Goal: Task Accomplishment & Management: Manage account settings

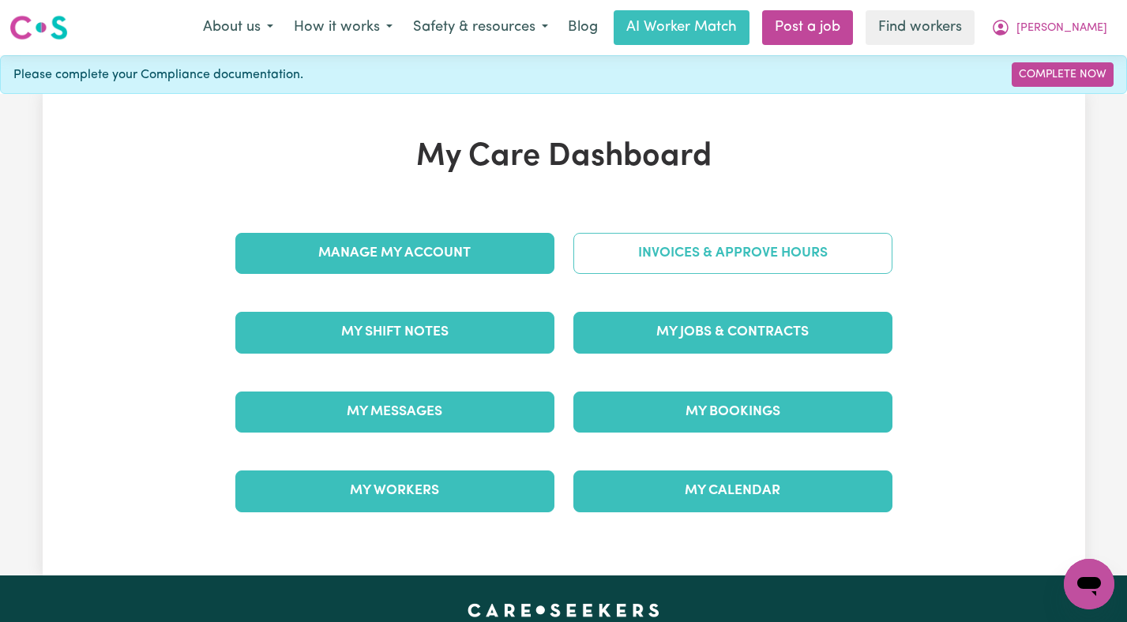
click at [727, 255] on link "Invoices & Approve Hours" at bounding box center [732, 253] width 319 height 41
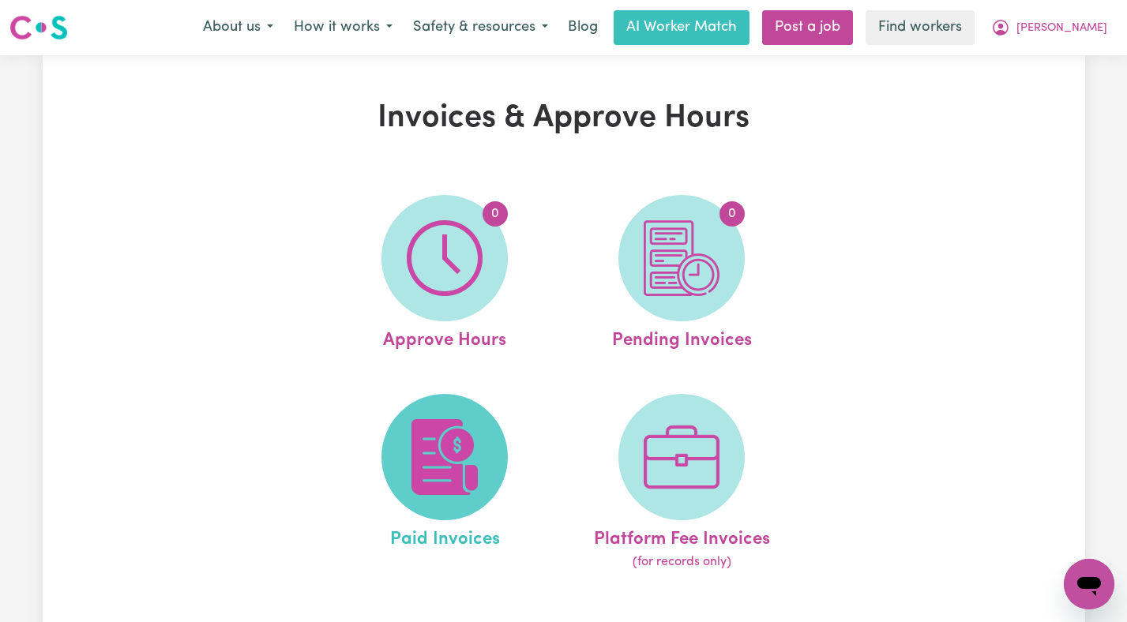
click at [464, 437] on img at bounding box center [445, 457] width 76 height 76
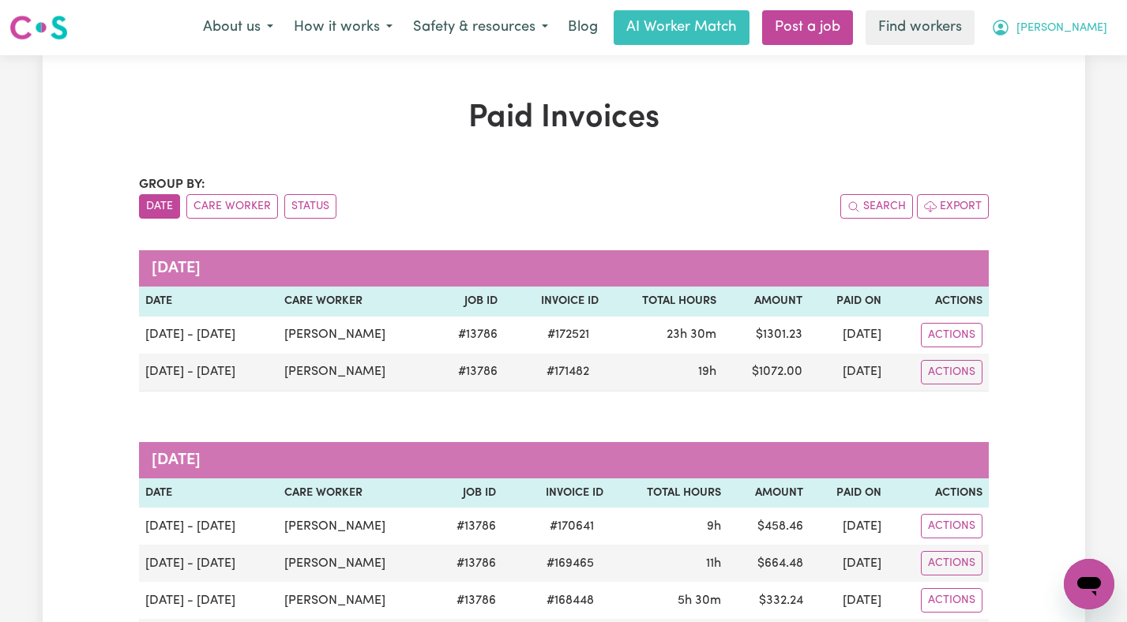
click at [1098, 34] on span "[PERSON_NAME]" at bounding box center [1062, 28] width 91 height 17
click at [1092, 77] on link "Logout" at bounding box center [1054, 91] width 125 height 30
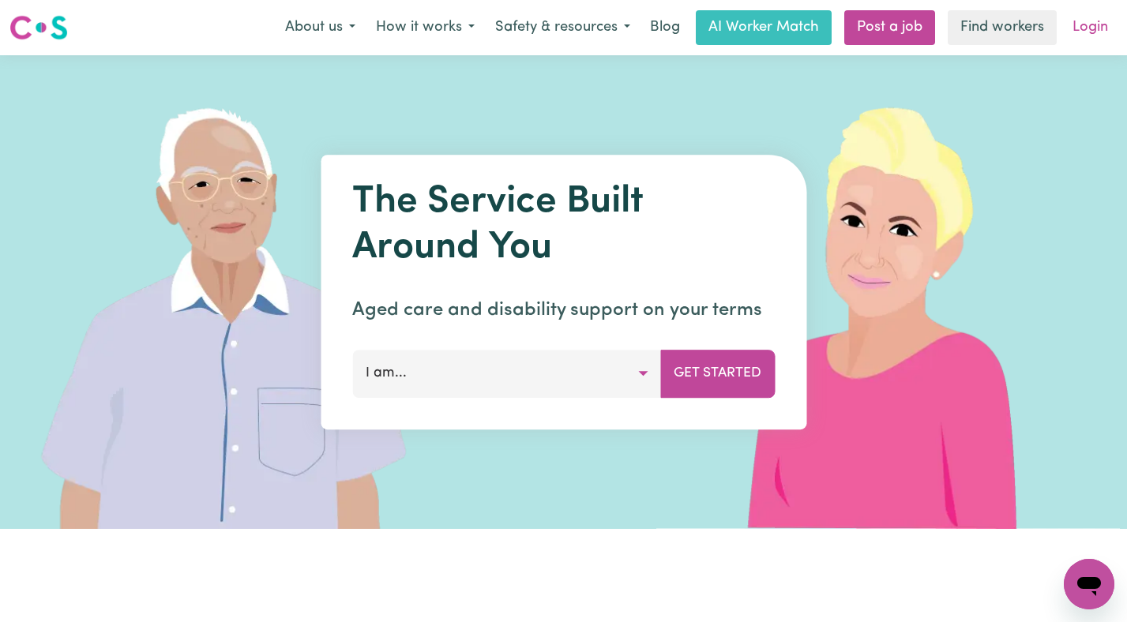
click at [1092, 21] on link "Login" at bounding box center [1090, 27] width 55 height 35
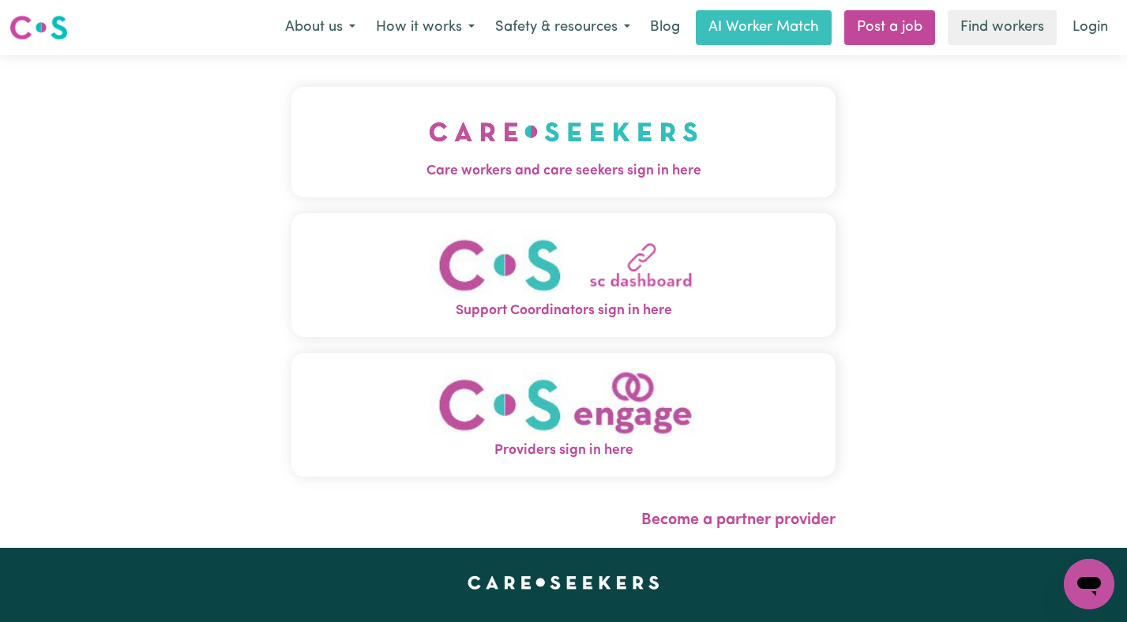
click at [528, 130] on img "Care workers and care seekers sign in here" at bounding box center [563, 132] width 269 height 58
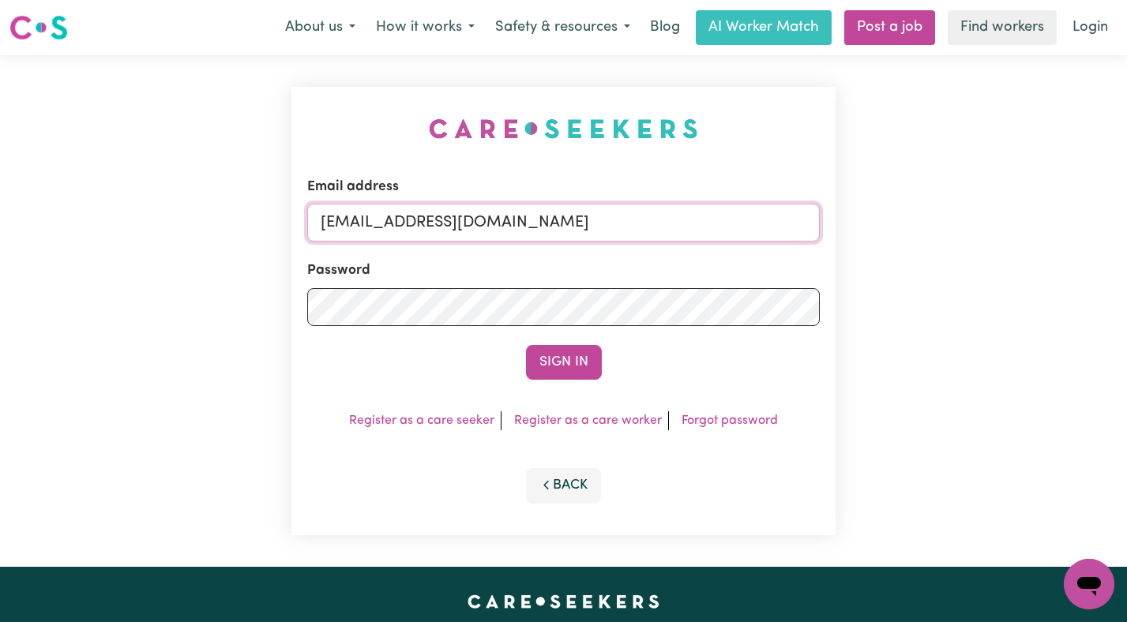
drag, startPoint x: 712, startPoint y: 222, endPoint x: 399, endPoint y: 219, distance: 313.6
click at [399, 219] on input "[EMAIL_ADDRESS][DOMAIN_NAME]" at bounding box center [563, 223] width 513 height 38
paste input "PatriciaHallKN"
type input "[EMAIL_ADDRESS][DOMAIN_NAME]"
click at [526, 345] on button "Sign In" at bounding box center [564, 362] width 76 height 35
